Goal: Task Accomplishment & Management: Use online tool/utility

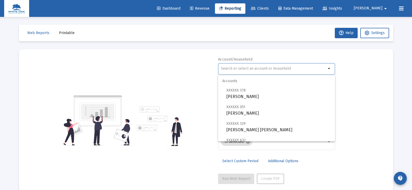
click at [222, 66] on input "text" at bounding box center [273, 68] width 105 height 4
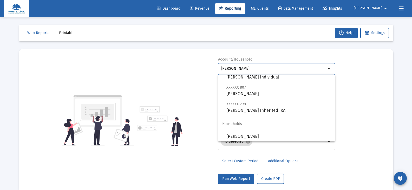
scroll to position [37, 0]
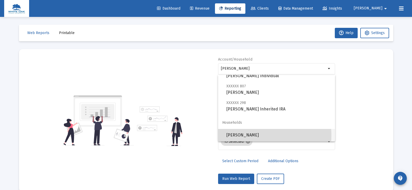
click at [248, 135] on span "[PERSON_NAME]" at bounding box center [278, 135] width 104 height 12
type input "[PERSON_NAME]"
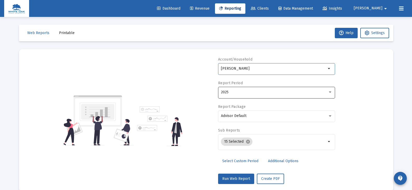
click at [233, 93] on div "2025" at bounding box center [274, 92] width 107 height 4
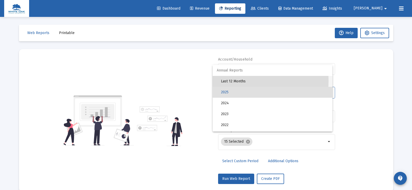
click at [232, 81] on span "Last 12 Months" at bounding box center [274, 81] width 107 height 11
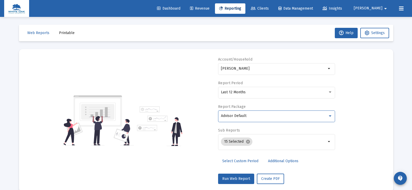
click at [236, 115] on span "Advisor Default" at bounding box center [233, 115] width 25 height 4
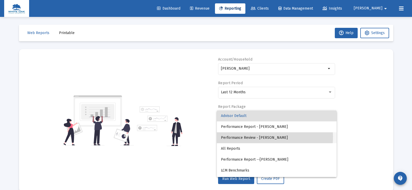
click at [240, 137] on span "Performance Review - [PERSON_NAME]" at bounding box center [276, 137] width 111 height 11
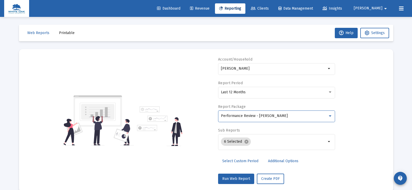
click at [282, 162] on span "Additional Options" at bounding box center [283, 161] width 30 height 4
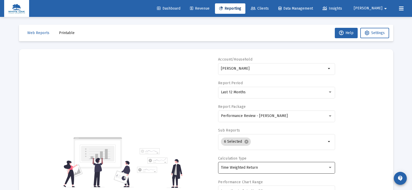
click at [235, 166] on span "Time Weighted Return" at bounding box center [239, 167] width 37 height 4
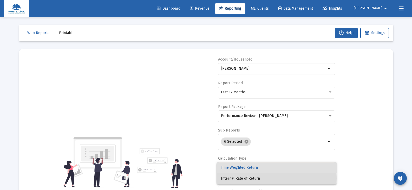
click at [236, 178] on span "Internal Rate of Return" at bounding box center [276, 178] width 111 height 11
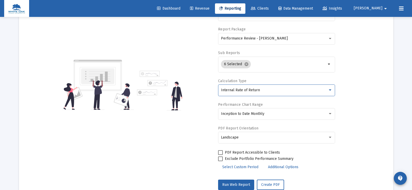
scroll to position [78, 0]
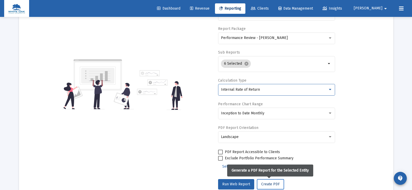
click at [267, 183] on span "Create PDF" at bounding box center [270, 184] width 18 height 4
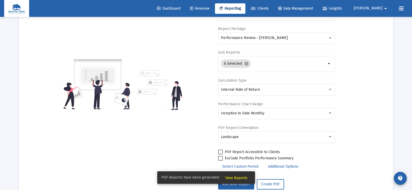
click at [227, 177] on span "View Reports" at bounding box center [236, 178] width 22 height 4
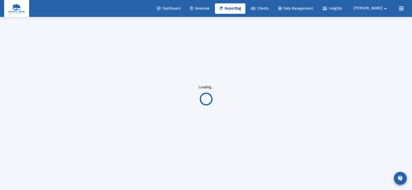
scroll to position [17, 0]
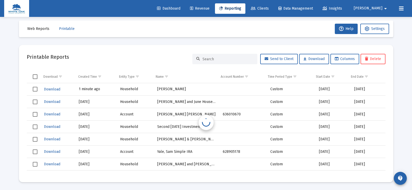
scroll to position [4, 0]
click at [50, 90] on span "Download" at bounding box center [52, 89] width 16 height 4
click at [34, 88] on span "Select row" at bounding box center [35, 89] width 5 height 5
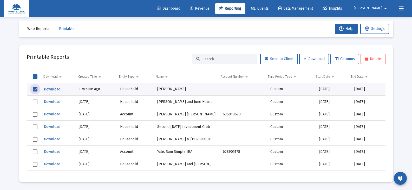
click at [370, 60] on span "Delete" at bounding box center [373, 59] width 16 height 4
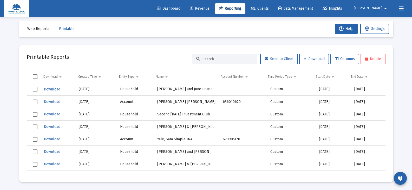
click at [245, 11] on link "Reporting" at bounding box center [230, 8] width 30 height 10
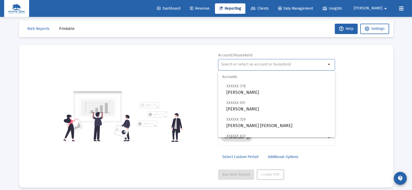
click at [226, 65] on input "text" at bounding box center [273, 64] width 105 height 4
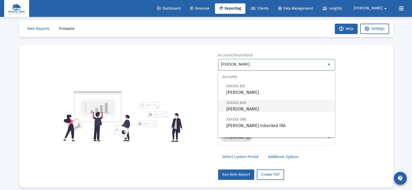
scroll to position [21, 0]
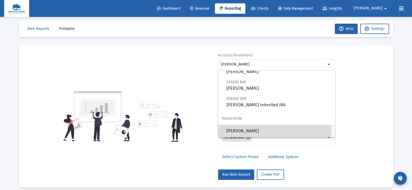
click at [256, 131] on span "[PERSON_NAME]" at bounding box center [278, 131] width 104 height 12
type input "[PERSON_NAME]"
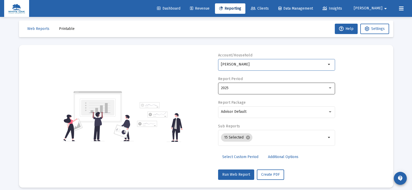
click at [227, 86] on span "2025" at bounding box center [225, 88] width 8 height 4
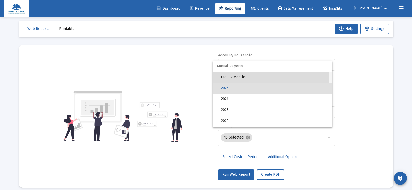
click at [228, 76] on span "Last 12 Months" at bounding box center [274, 77] width 107 height 11
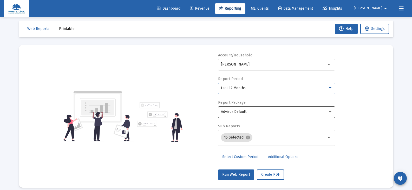
click at [233, 111] on span "Advisor Default" at bounding box center [233, 111] width 25 height 4
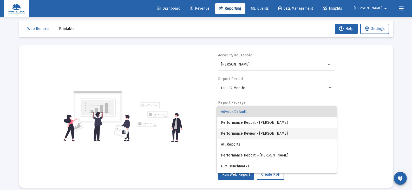
click at [236, 134] on span "Performance Review - [PERSON_NAME]" at bounding box center [276, 133] width 111 height 11
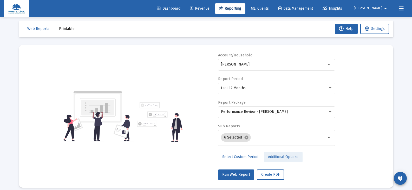
click at [277, 157] on span "Additional Options" at bounding box center [283, 157] width 30 height 4
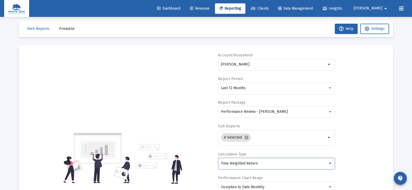
click at [270, 163] on div "Time Weighted Return" at bounding box center [274, 163] width 107 height 4
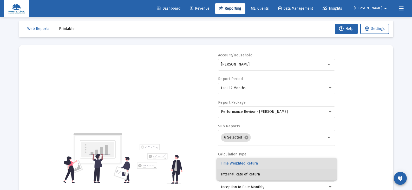
click at [253, 176] on span "Internal Rate of Return" at bounding box center [276, 174] width 111 height 11
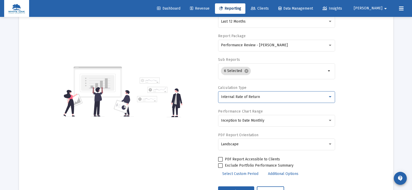
scroll to position [82, 0]
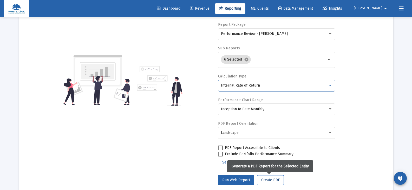
click at [268, 181] on span "Create PDF" at bounding box center [270, 180] width 18 height 4
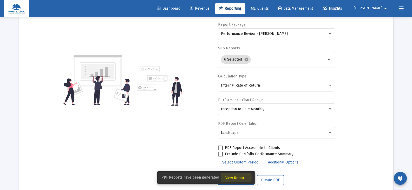
click at [232, 178] on span "View Reports" at bounding box center [236, 178] width 22 height 4
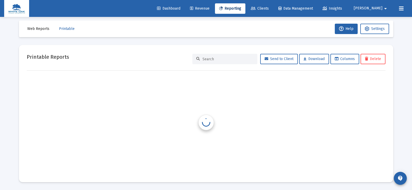
scroll to position [4, 0]
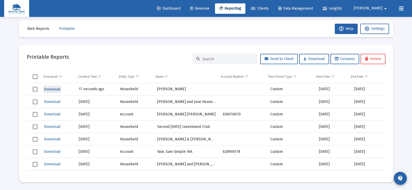
click at [50, 90] on span "Download" at bounding box center [52, 89] width 16 height 4
